Goal: Transaction & Acquisition: Purchase product/service

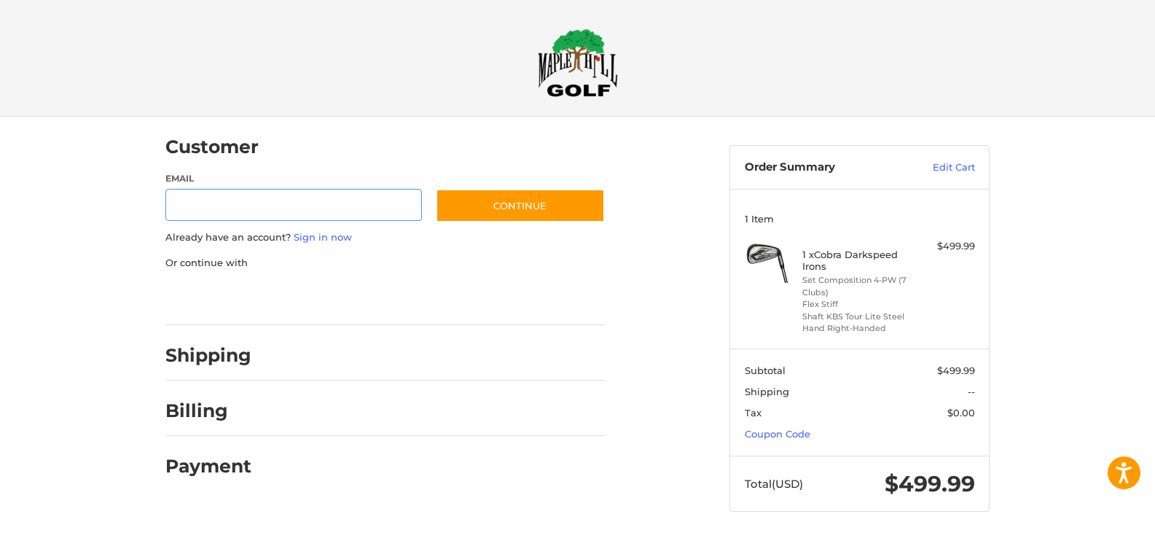
scroll to position [7, 0]
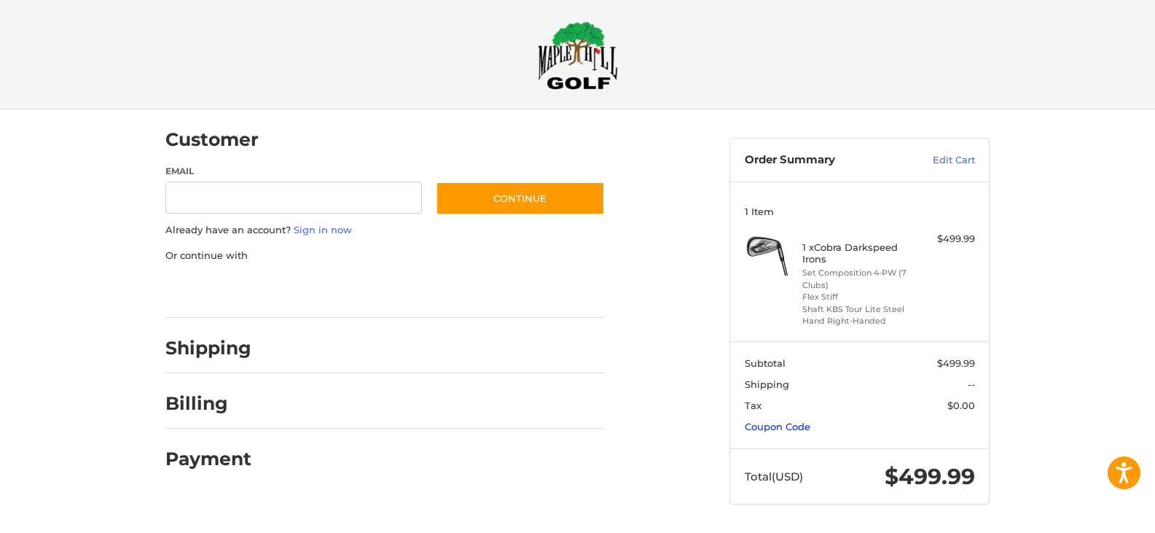
click at [803, 430] on link "Coupon Code" at bounding box center [778, 426] width 66 height 12
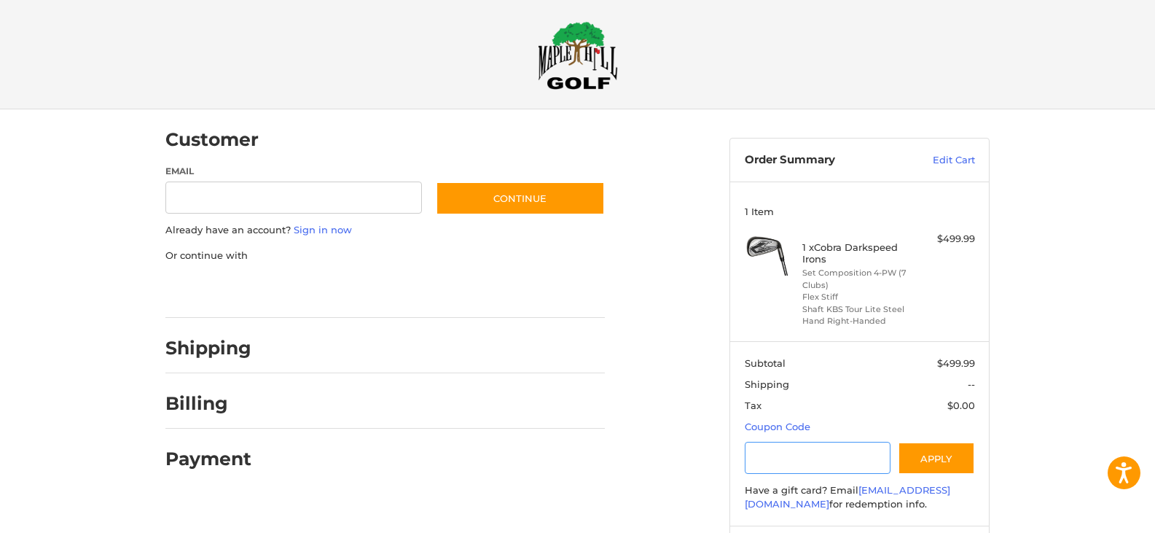
click at [772, 454] on input "Gift Certificate or Coupon Code" at bounding box center [818, 458] width 146 height 33
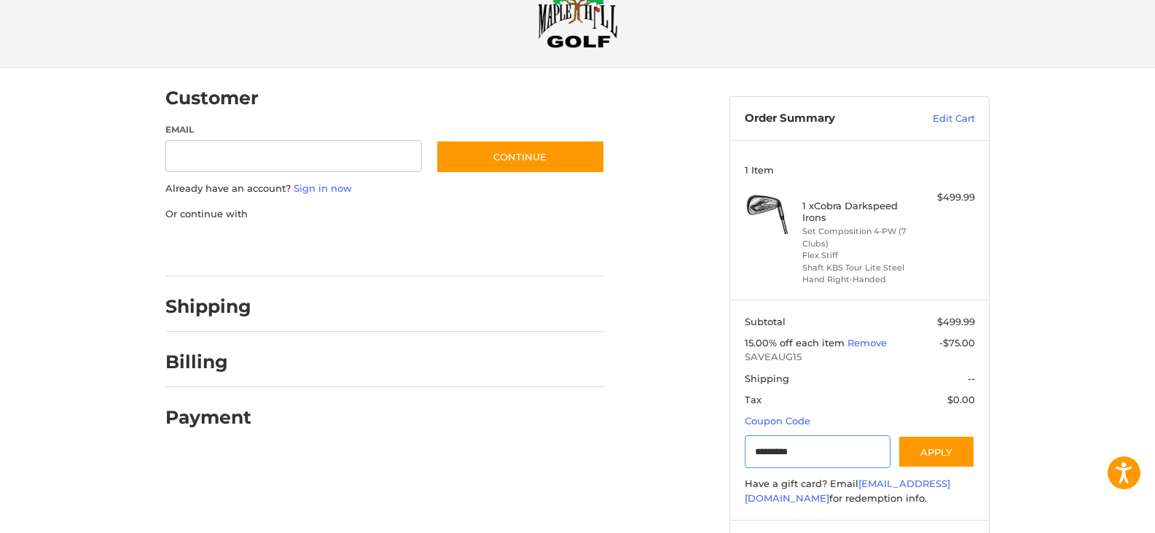
scroll to position [120, 0]
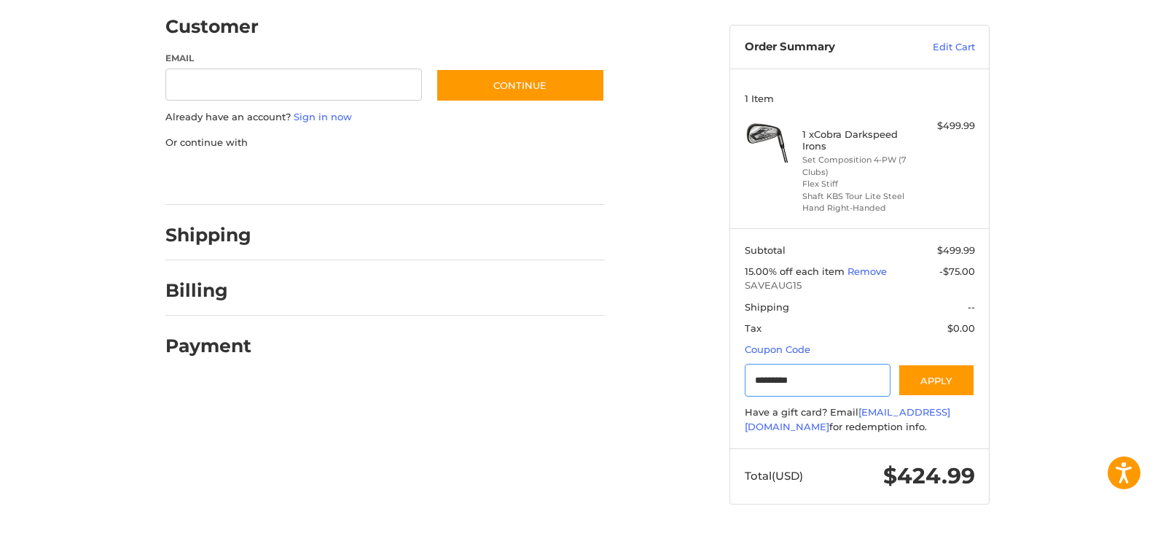
type input "*********"
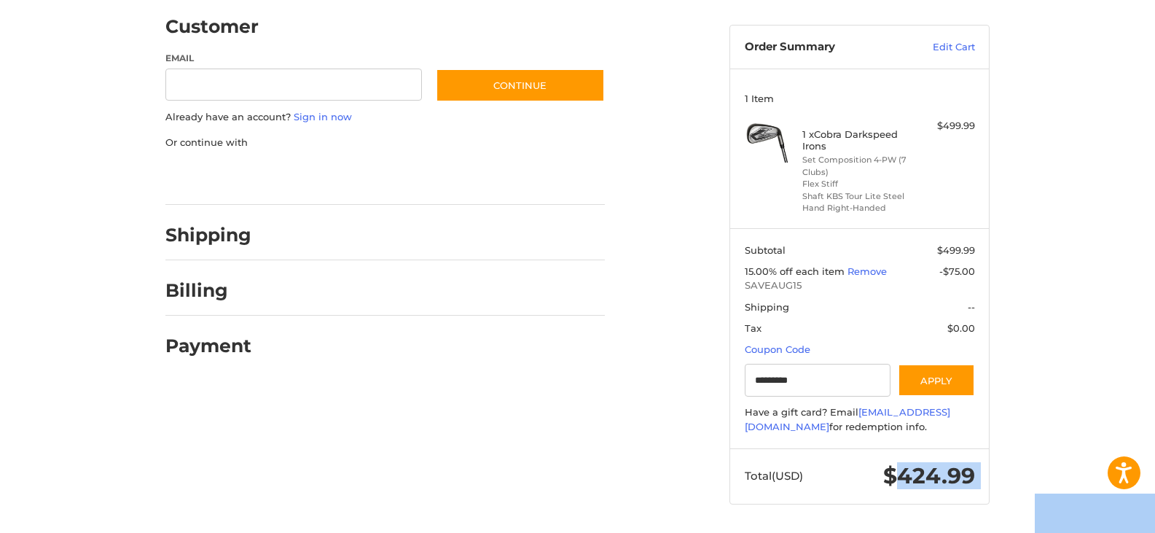
drag, startPoint x: 901, startPoint y: 470, endPoint x: 1037, endPoint y: 509, distance: 140.9
click at [16, 17] on div "Customer Guest Customer Email Subscribe to our newsletter. Continue Already hav…" at bounding box center [577, 264] width 1155 height 536
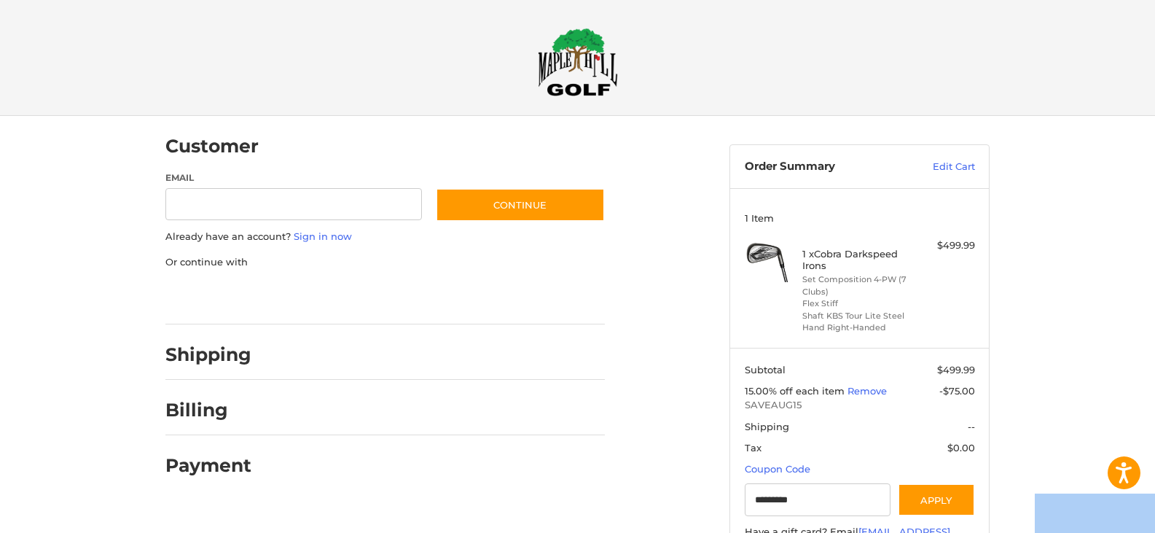
scroll to position [0, 0]
